Goal: Task Accomplishment & Management: Manage account settings

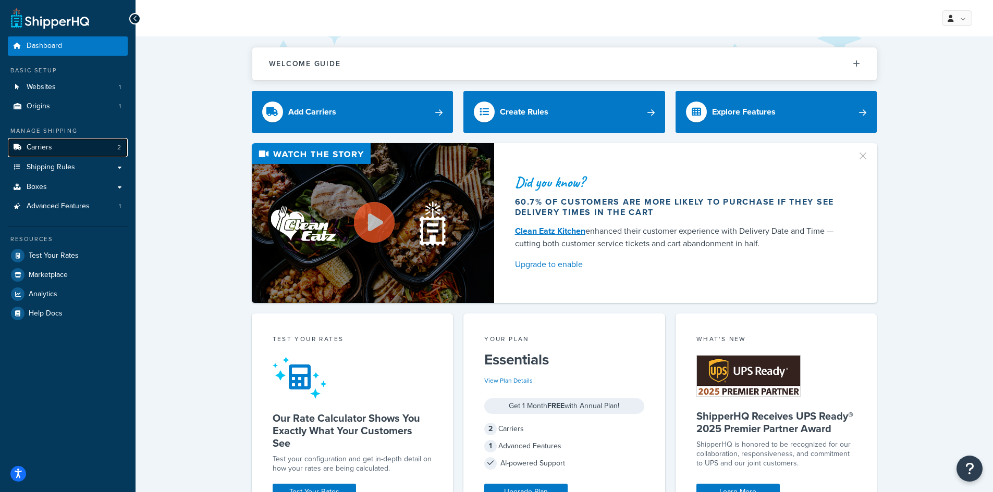
click at [76, 149] on link "Carriers 2" at bounding box center [68, 147] width 120 height 19
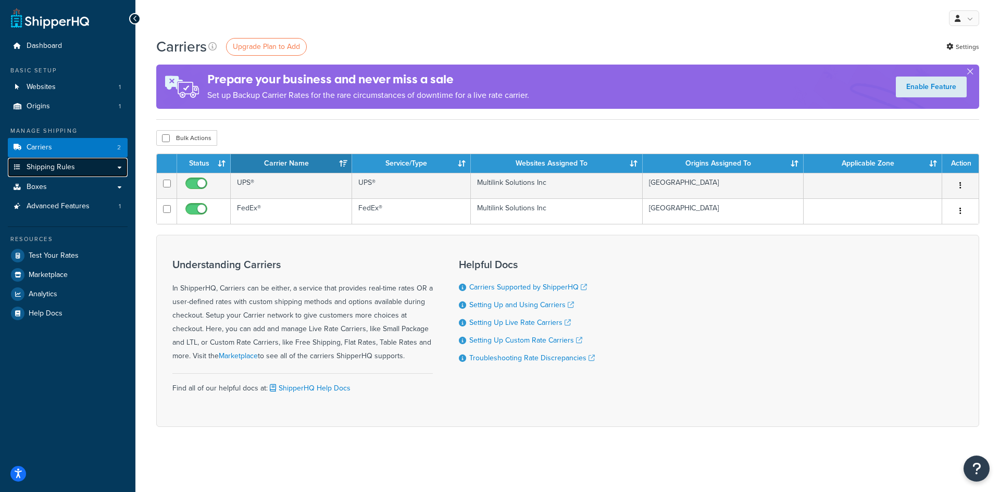
click at [67, 167] on span "Shipping Rules" at bounding box center [51, 167] width 48 height 9
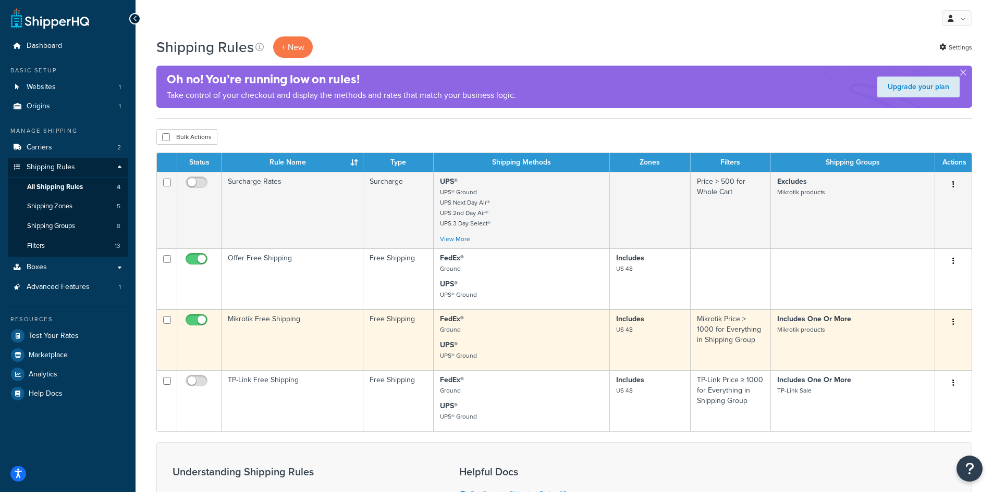
click at [831, 340] on td "Includes One Or More Mikrotik products" at bounding box center [853, 340] width 164 height 61
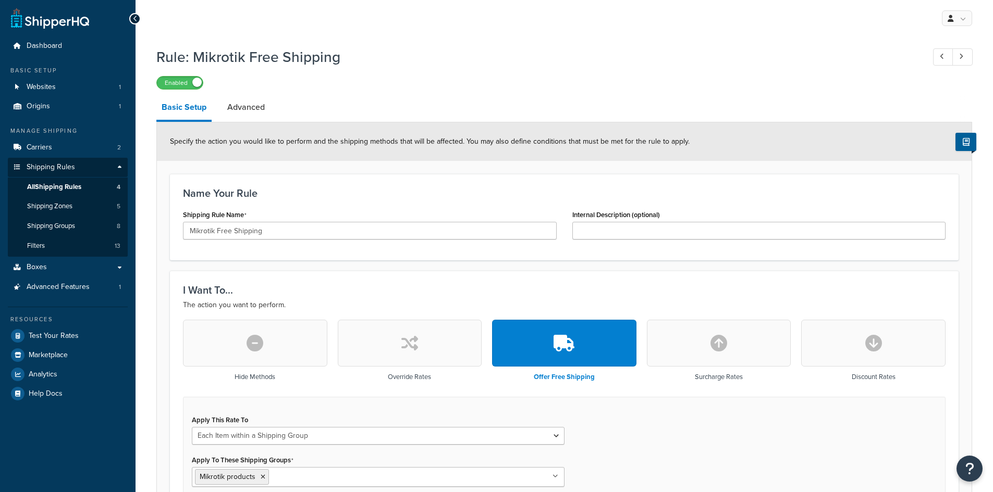
select select "ITEM"
click at [236, 108] on link "Advanced" at bounding box center [246, 107] width 48 height 25
